Goal: Find specific page/section: Locate item on page

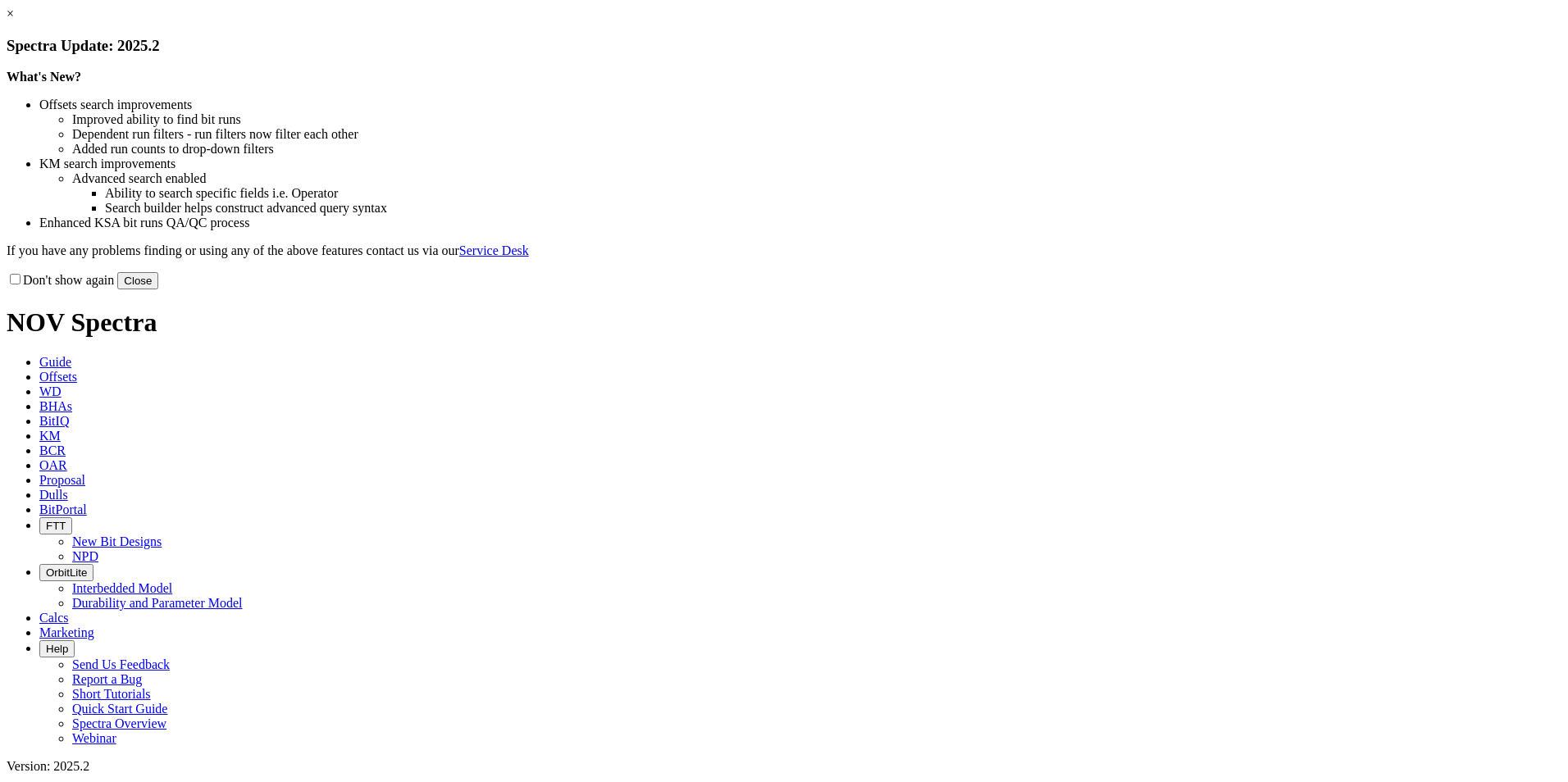
click at [14, 21] on link "×" at bounding box center [10, 14] width 8 height 14
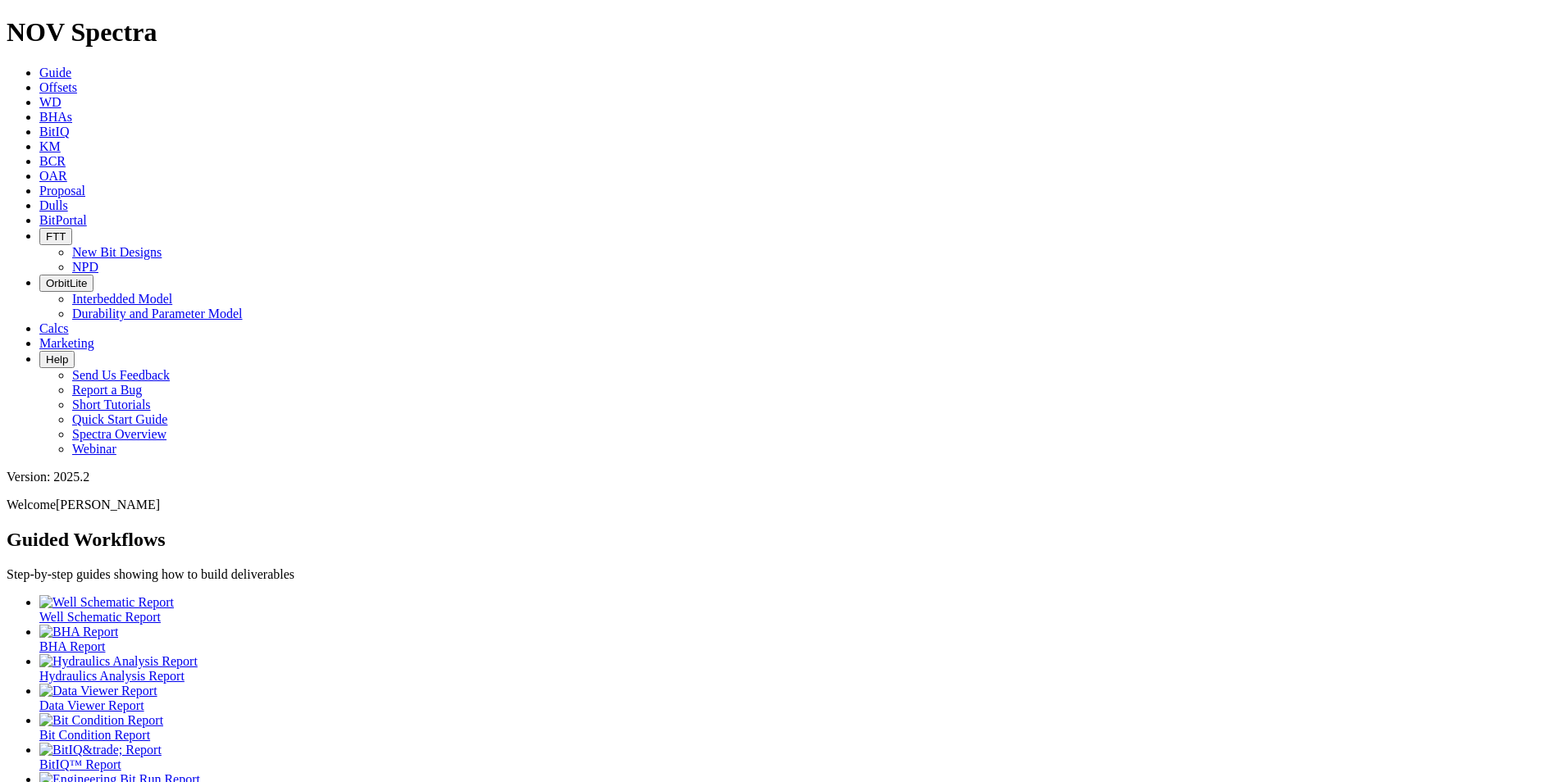
click at [68, 198] on span "Dulls" at bounding box center [54, 205] width 29 height 14
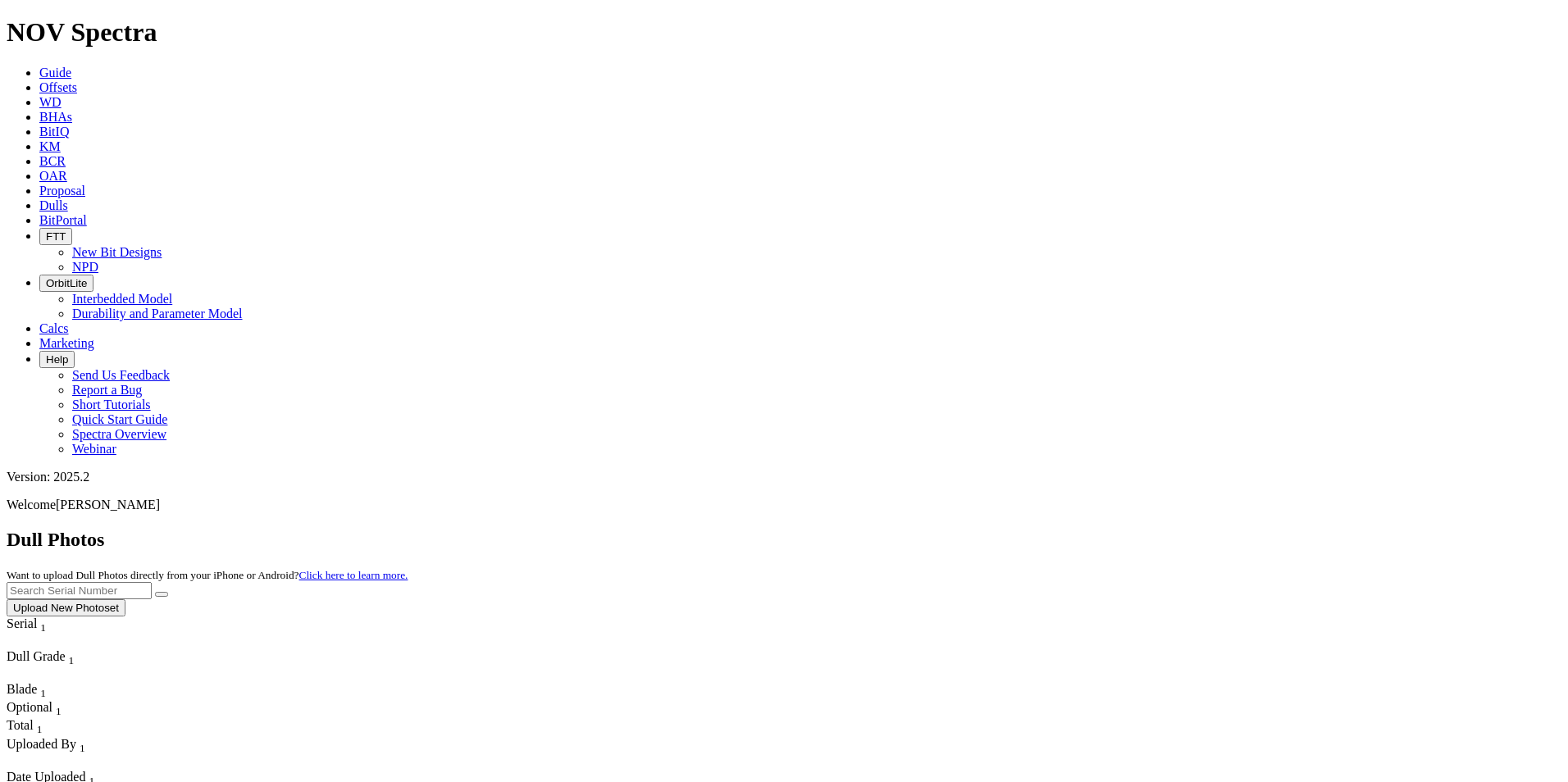
paste input "A316299"
type input "A316299"
click at [162, 595] on icon "submit" at bounding box center [162, 595] width 0 height 0
